Goal: Find specific page/section: Find specific page/section

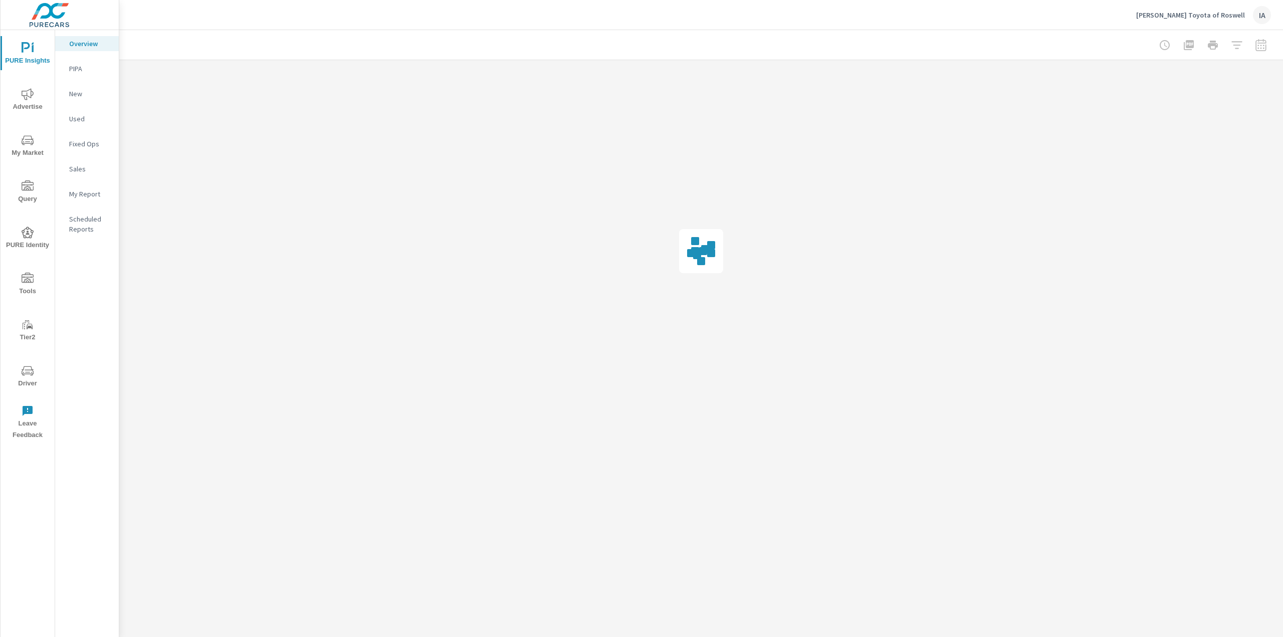
click at [31, 289] on span "Tools" at bounding box center [28, 285] width 48 height 25
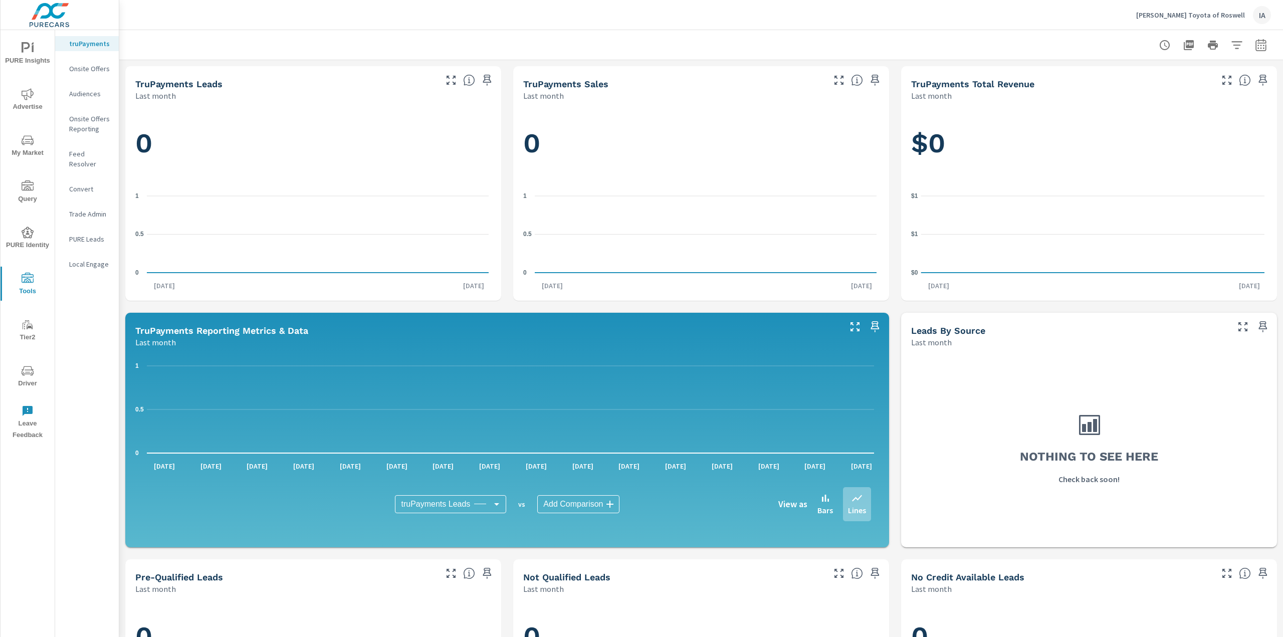
click at [36, 182] on span "Query" at bounding box center [28, 192] width 48 height 25
click at [28, 375] on icon "nav menu" at bounding box center [28, 371] width 12 height 12
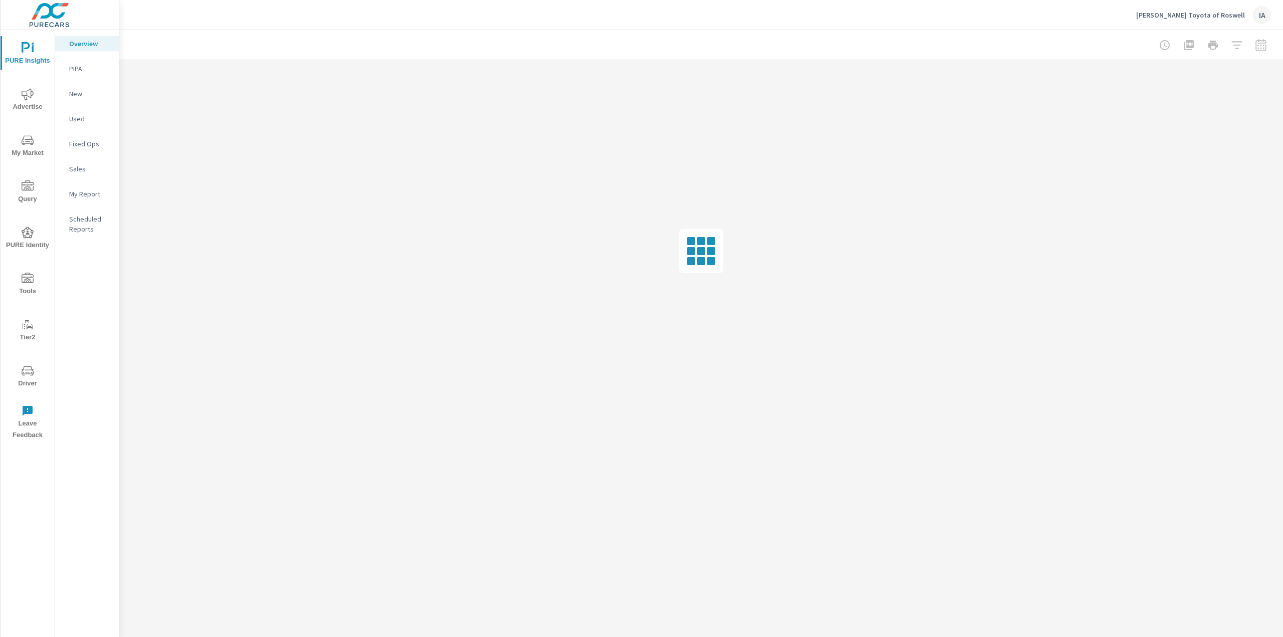
click at [23, 190] on icon "nav menu" at bounding box center [28, 185] width 12 height 10
